Goal: Obtain resource: Obtain resource

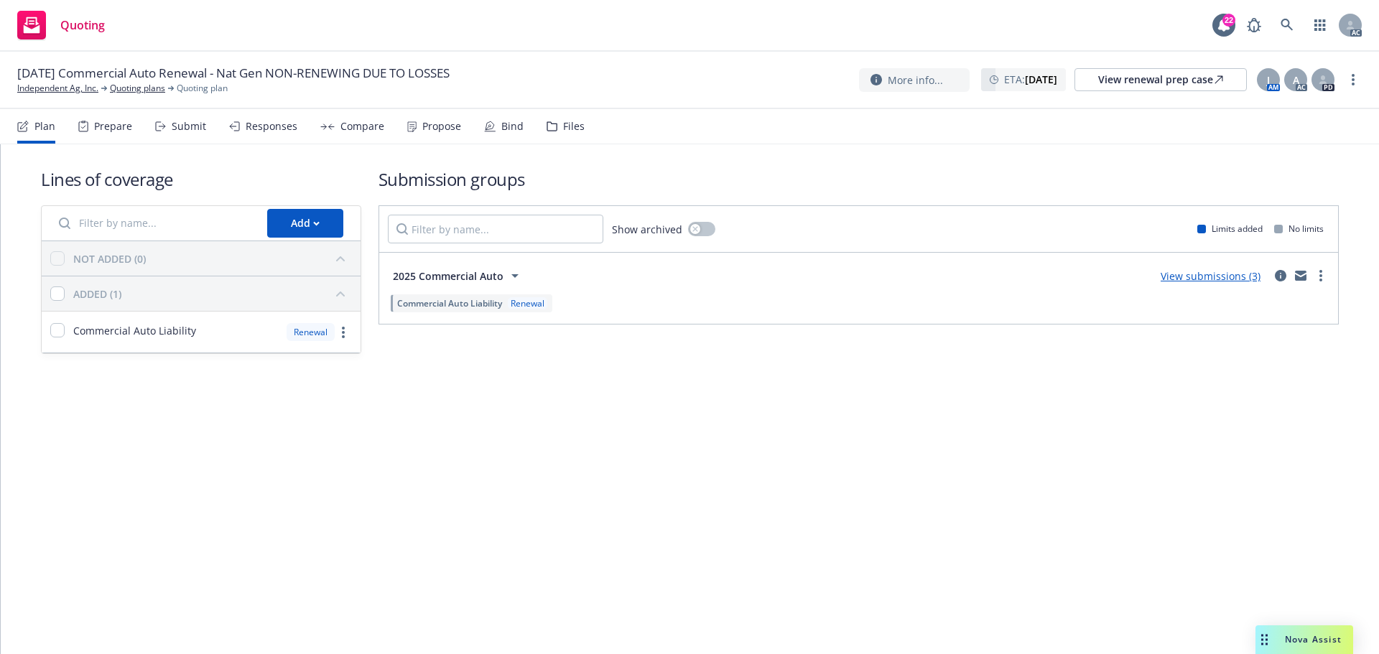
click at [553, 124] on div "Files" at bounding box center [566, 126] width 38 height 34
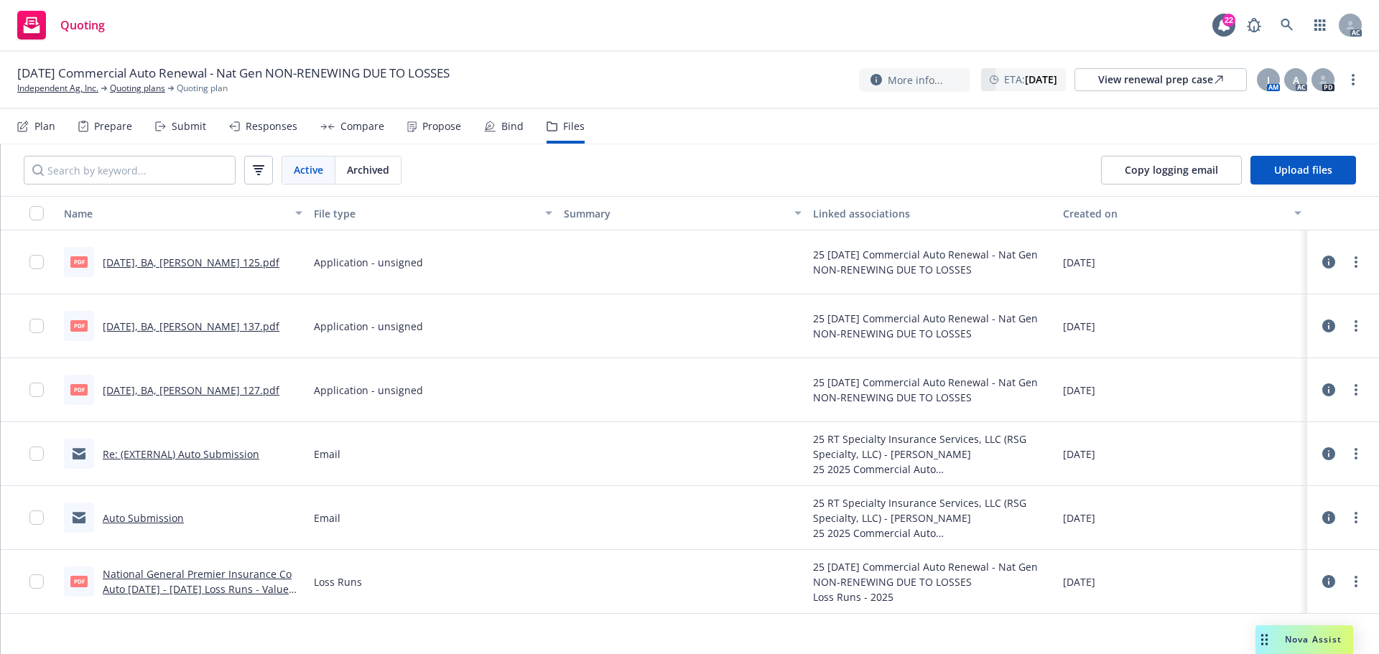
click at [126, 259] on link "[DATE], BA, [PERSON_NAME] 125.pdf" at bounding box center [191, 263] width 177 height 14
click at [187, 451] on link "Re: (EXTERNAL) Auto Submission" at bounding box center [181, 455] width 157 height 14
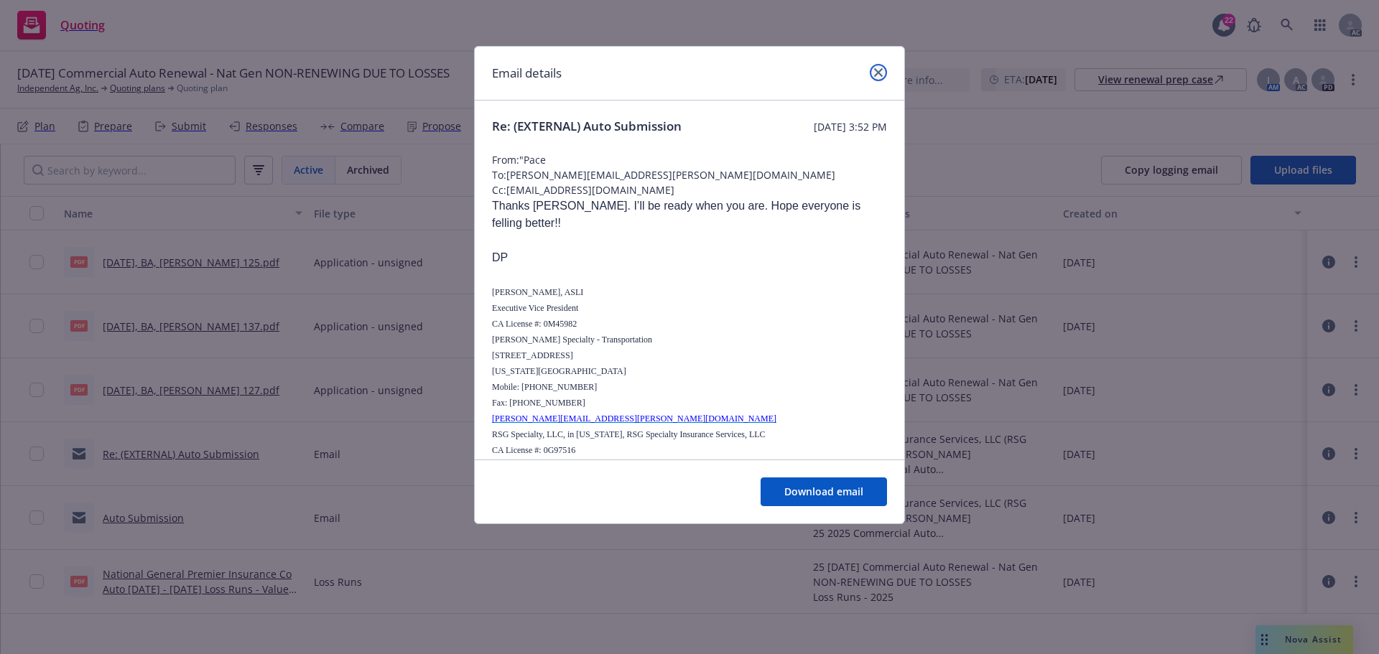
click at [881, 70] on icon "close" at bounding box center [878, 72] width 9 height 9
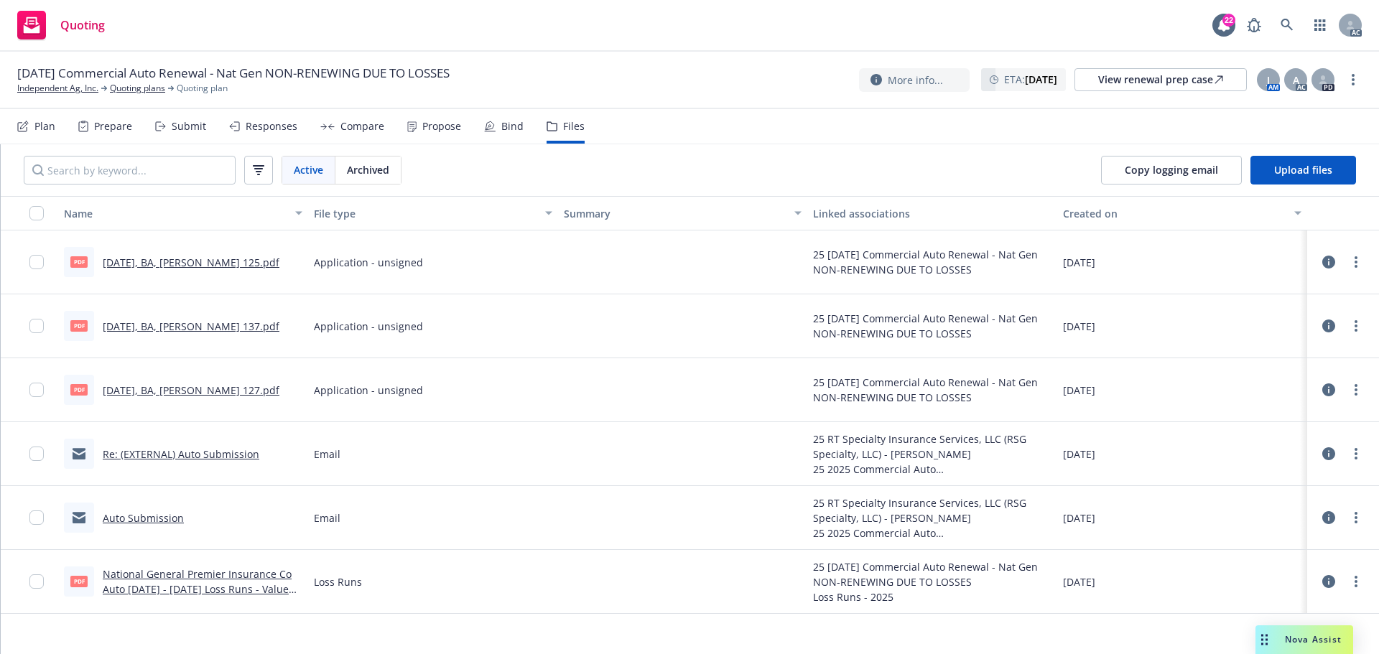
click at [103, 126] on div "Prepare" at bounding box center [113, 126] width 38 height 11
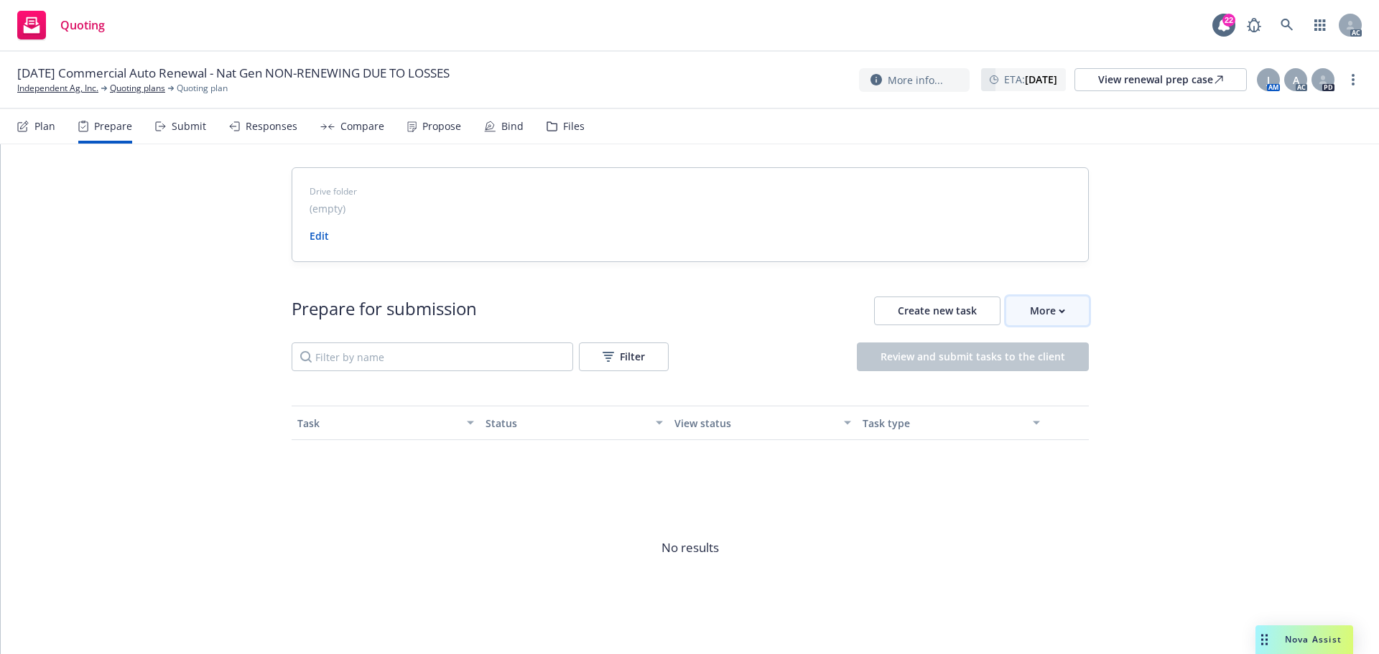
click at [1059, 310] on icon "button" at bounding box center [1062, 311] width 6 height 5
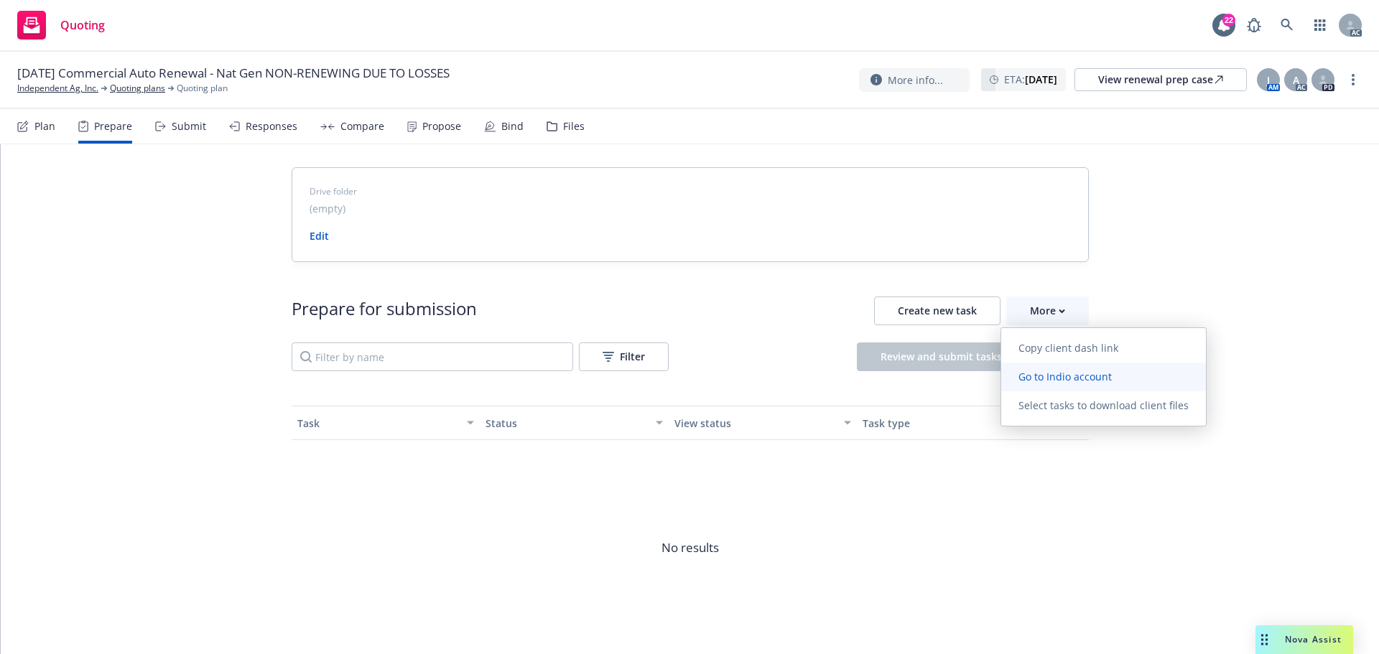
click at [1049, 375] on span "Go to Indio account" at bounding box center [1065, 377] width 128 height 14
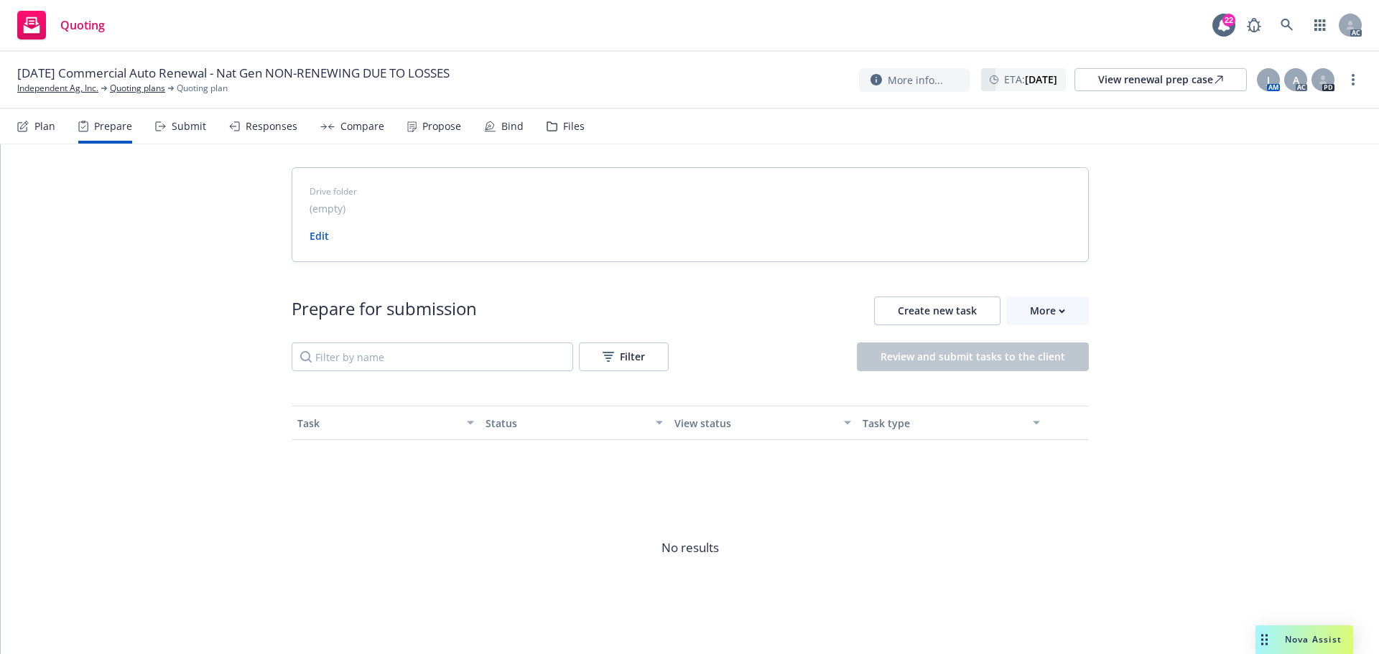
click at [1187, 294] on div "Drive folder (empty) Edit Prepare for submission Create new task More Filter Re…" at bounding box center [690, 428] width 1379 height 569
